Goal: Use online tool/utility: Utilize a website feature to perform a specific function

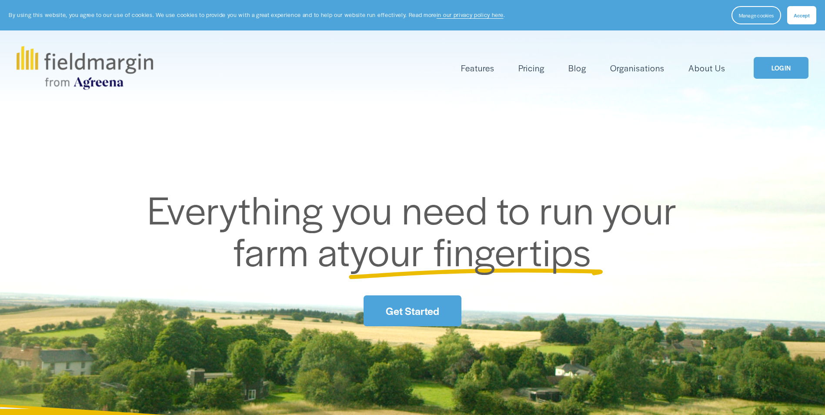
click at [779, 71] on link "LOGIN" at bounding box center [781, 68] width 55 height 22
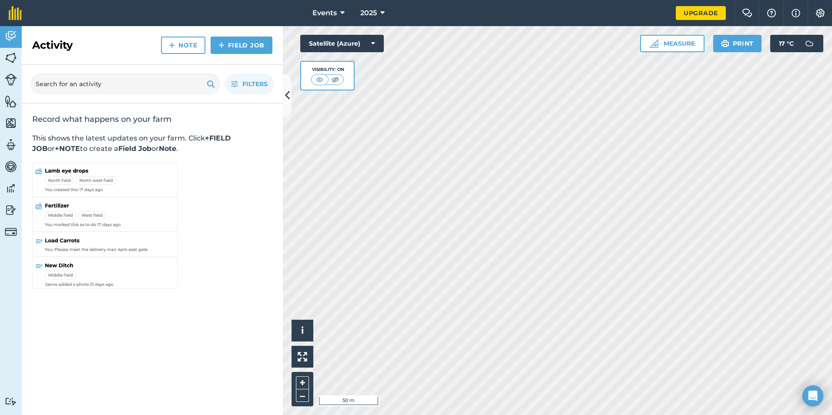
click at [187, 357] on div "Activity Fields Livestock Features Maps Team Vehicles Data Reporting Billing Tu…" at bounding box center [416, 220] width 832 height 389
click at [681, 44] on button "Measure" at bounding box center [672, 43] width 64 height 17
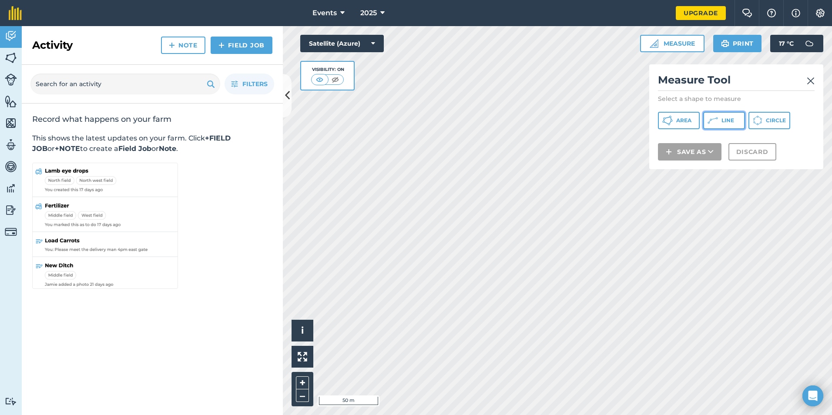
click at [726, 124] on span "Line" at bounding box center [727, 120] width 13 height 7
